Goal: Find specific page/section: Find specific page/section

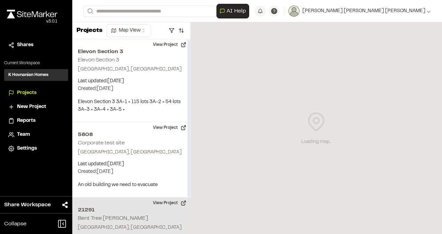
click at [110, 224] on p "[GEOGRAPHIC_DATA], [GEOGRAPHIC_DATA]" at bounding box center [131, 228] width 107 height 8
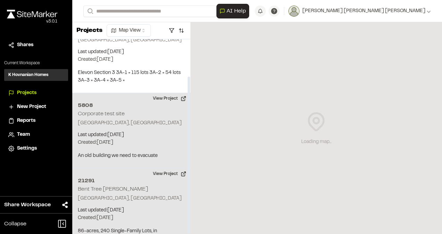
scroll to position [46, 0]
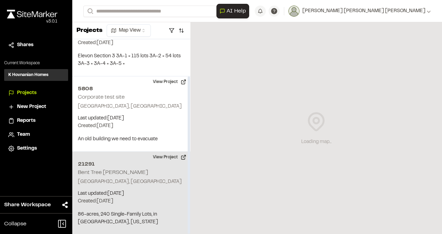
click at [116, 166] on h2 "21291" at bounding box center [131, 164] width 107 height 8
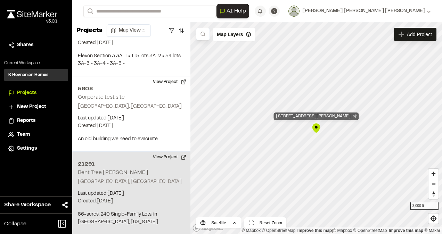
click at [321, 119] on div "[STREET_ADDRESS][PERSON_NAME]" at bounding box center [316, 117] width 85 height 8
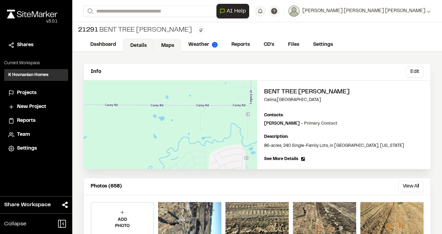
click at [169, 45] on link "Maps" at bounding box center [167, 45] width 27 height 13
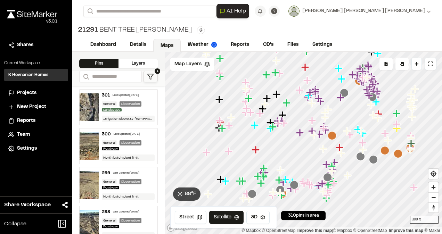
click at [148, 76] on icon at bounding box center [150, 76] width 7 height 7
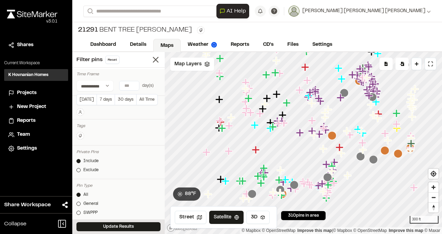
type input "*"
click at [131, 87] on input "*" at bounding box center [129, 85] width 19 height 9
click at [131, 226] on button "Update Results" at bounding box center [118, 227] width 84 height 9
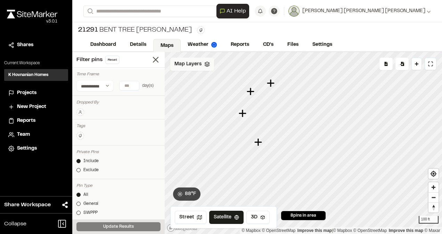
click at [207, 65] on icon at bounding box center [207, 65] width 6 height 6
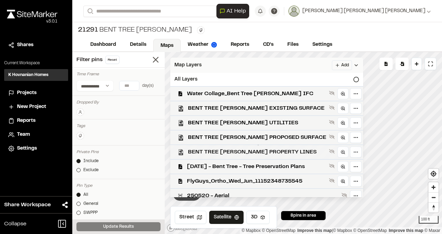
click at [235, 153] on span "BENT TREE [PERSON_NAME] PROPERTY LINES" at bounding box center [257, 152] width 138 height 8
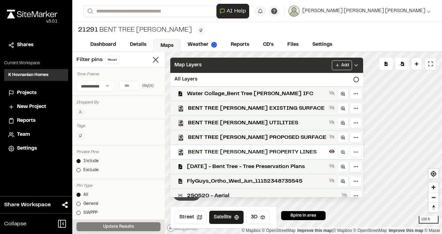
click at [354, 64] on icon at bounding box center [357, 66] width 6 height 6
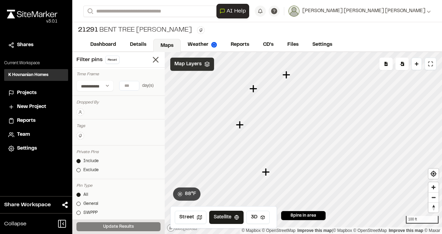
click at [210, 65] on div "Map Layers" at bounding box center [192, 64] width 44 height 13
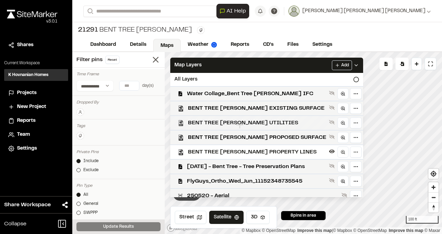
drag, startPoint x: 231, startPoint y: 120, endPoint x: 302, endPoint y: 89, distance: 77.3
click at [232, 120] on span "BENT TREE [PERSON_NAME] UTILITIES" at bounding box center [257, 123] width 138 height 8
click at [355, 66] on polyline at bounding box center [356, 65] width 3 height 1
